Goal: Find specific page/section: Find specific page/section

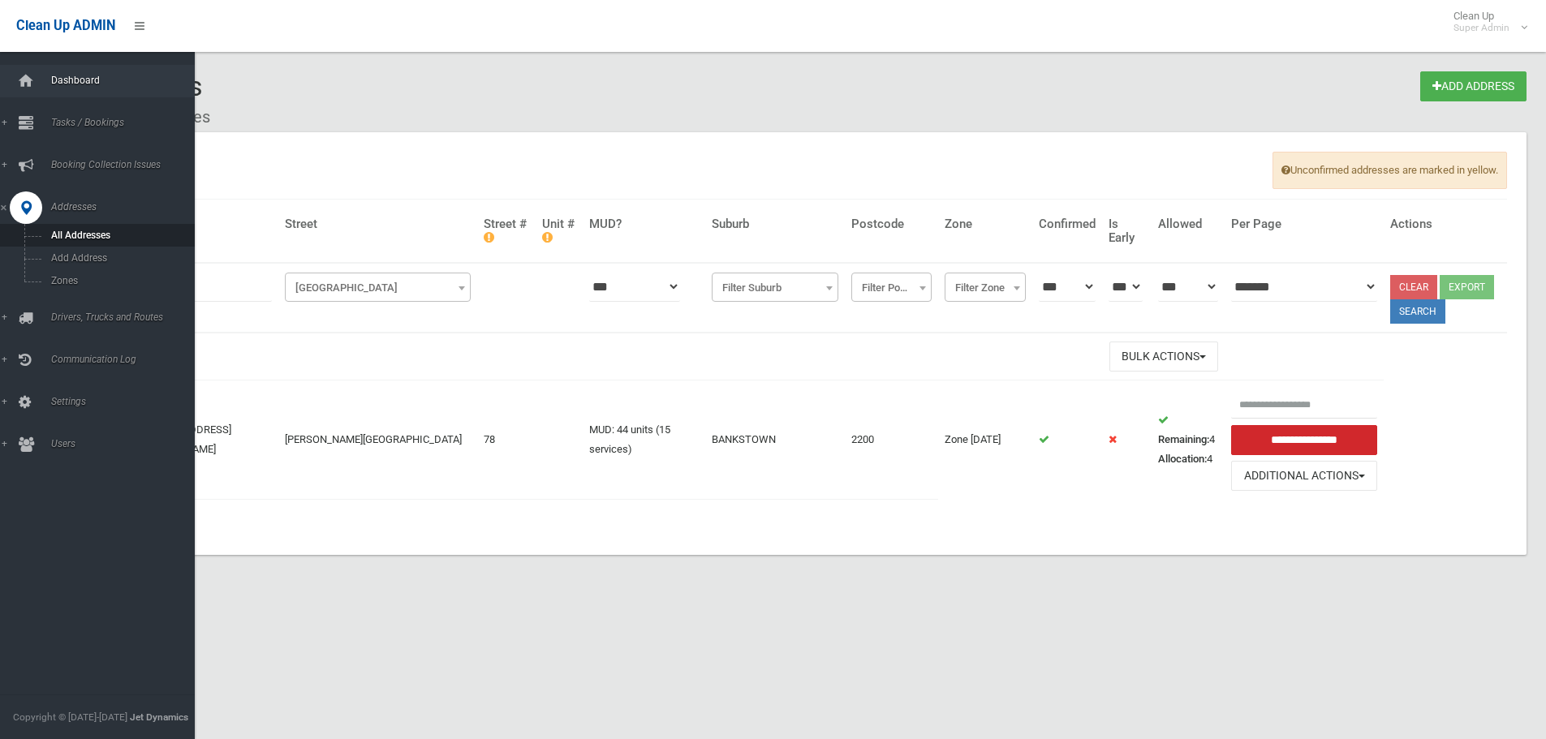
click at [57, 84] on span "Dashboard" at bounding box center [126, 80] width 161 height 11
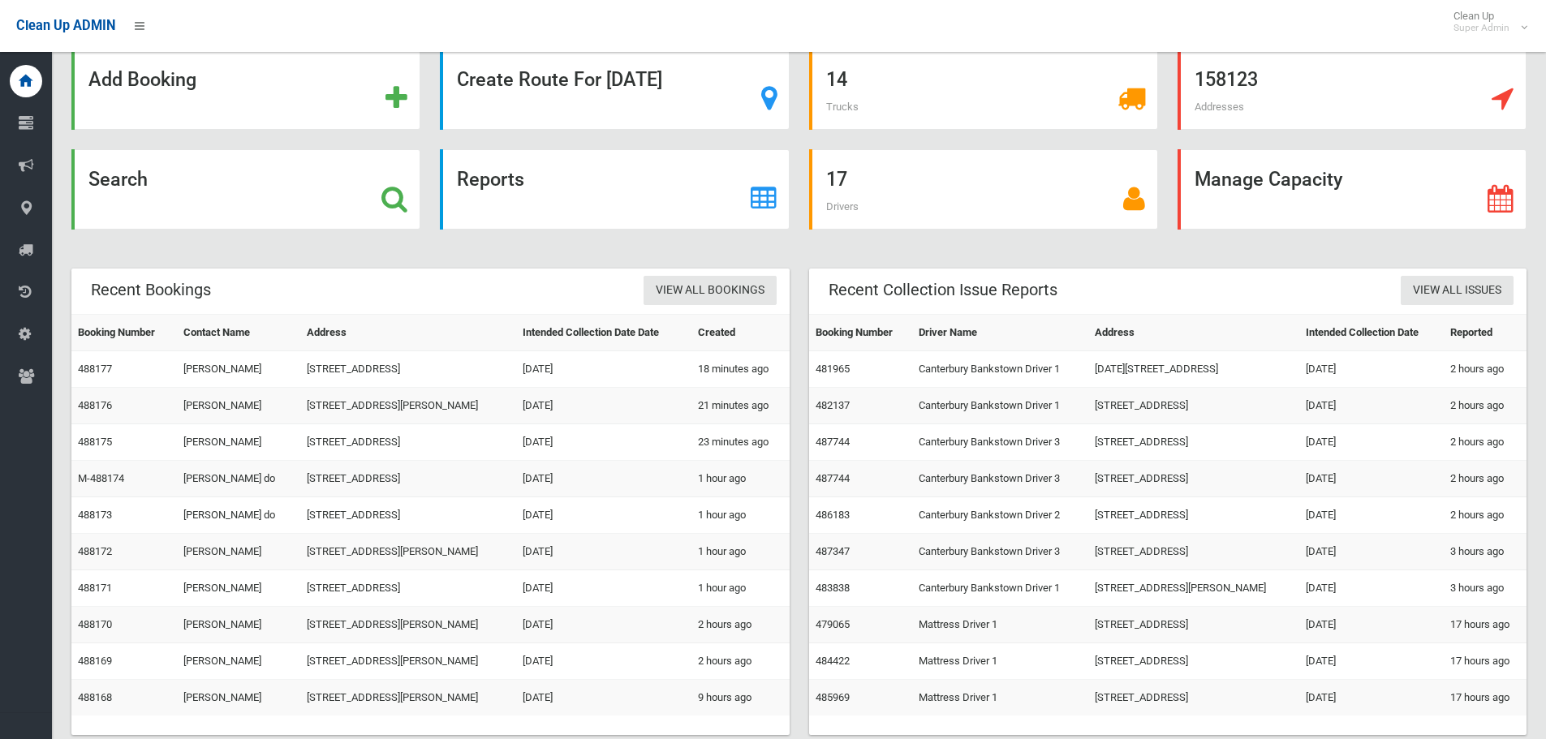
scroll to position [76, 0]
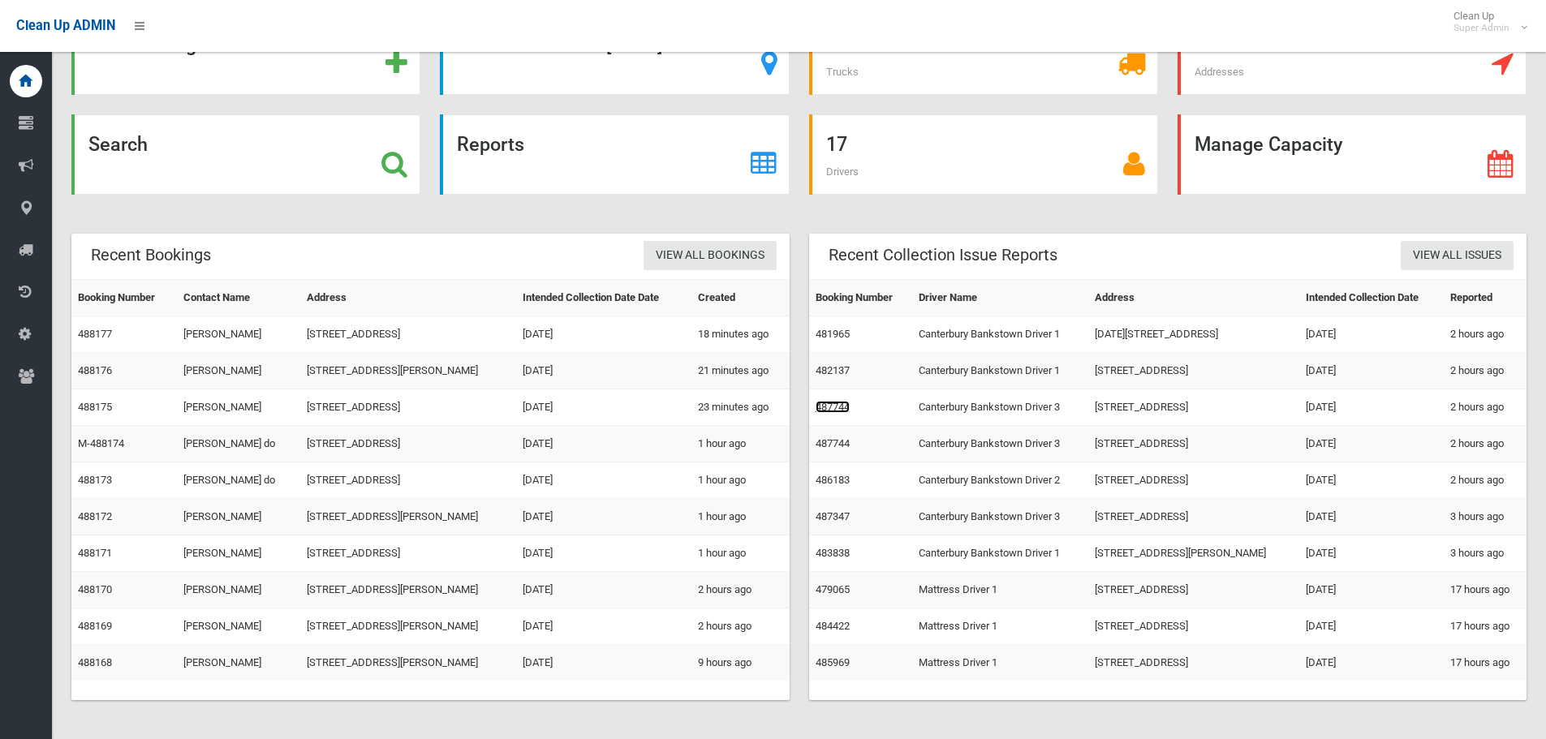
click at [839, 405] on link "487744" at bounding box center [833, 407] width 34 height 12
click at [834, 334] on link "481965" at bounding box center [833, 334] width 34 height 12
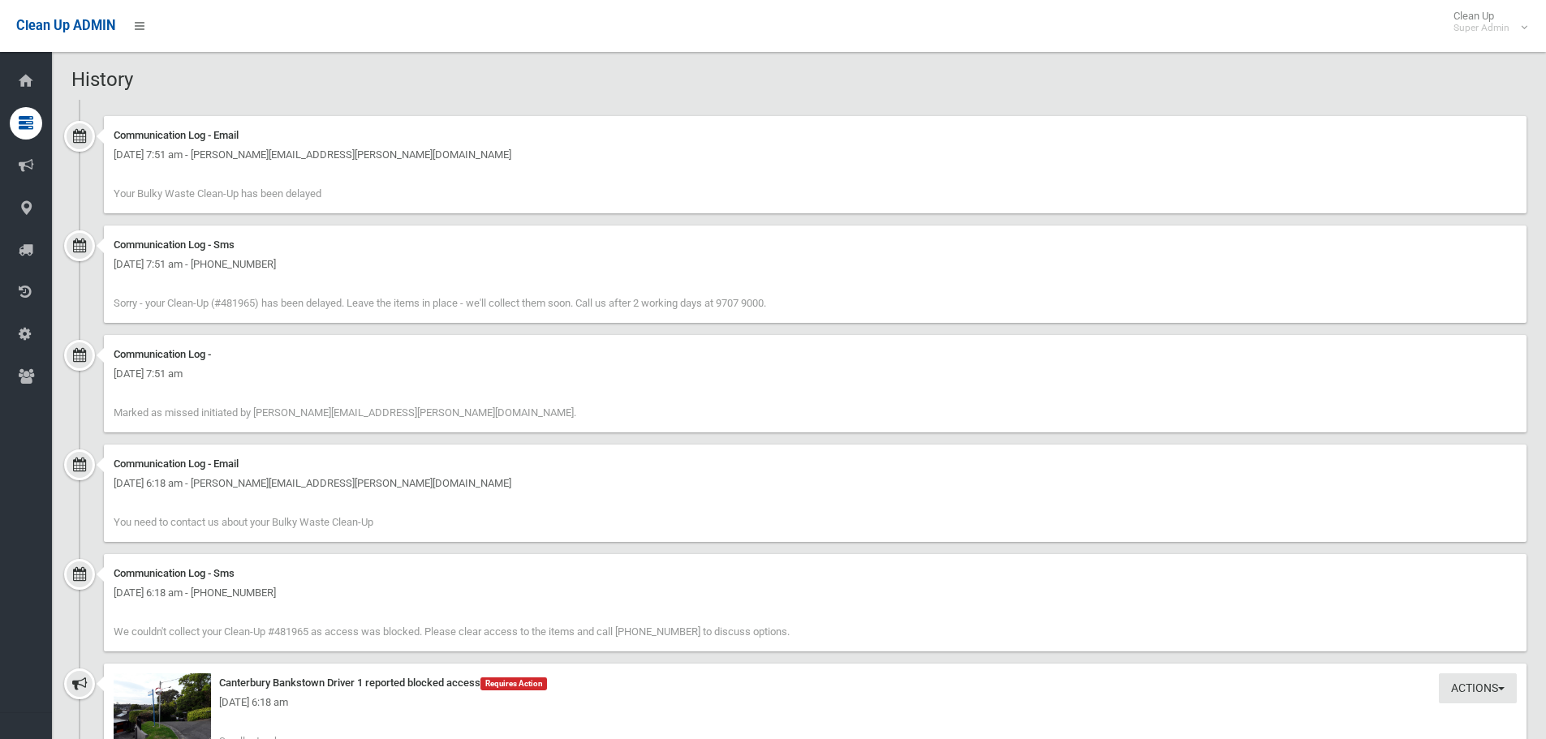
scroll to position [1055, 0]
